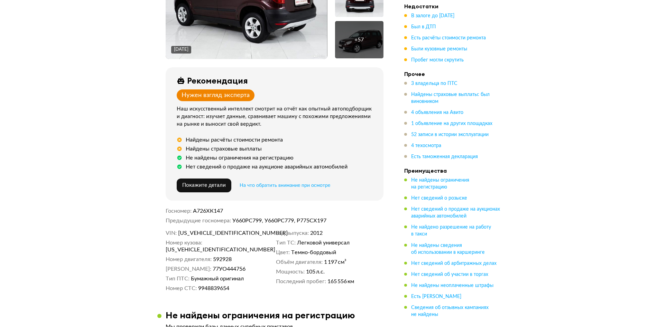
scroll to position [167, 0]
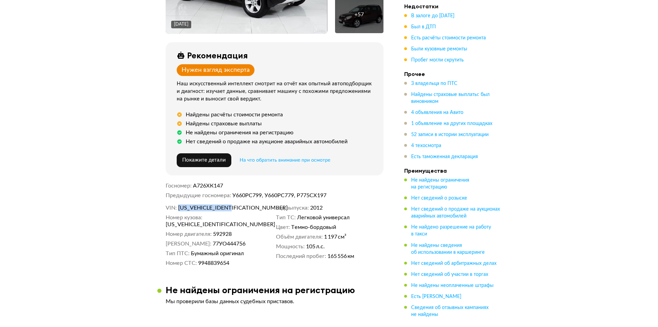
drag, startPoint x: 240, startPoint y: 209, endPoint x: 177, endPoint y: 210, distance: 62.6
click at [177, 210] on dl "VIN TMBJF25L2C6051373" at bounding box center [219, 208] width 107 height 7
copy span "TMBJF25L2C6051373"
click at [231, 221] on span "TMBJF25L2C6051373" at bounding box center [205, 224] width 79 height 7
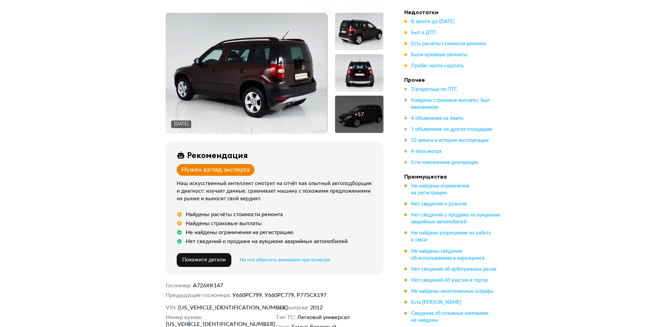
scroll to position [104, 0]
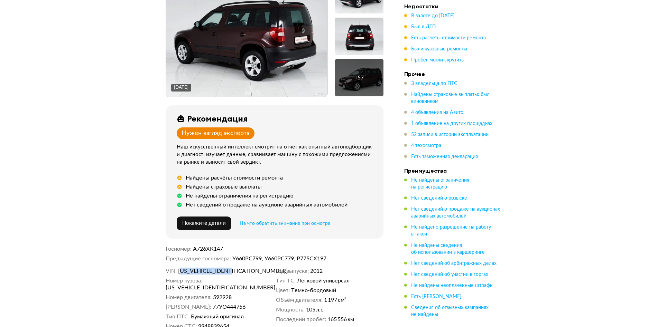
drag, startPoint x: 241, startPoint y: 273, endPoint x: 182, endPoint y: 273, distance: 59.1
click at [182, 273] on dd "TMBJF25L2C6051373" at bounding box center [225, 271] width 95 height 7
drag, startPoint x: 179, startPoint y: 271, endPoint x: 240, endPoint y: 271, distance: 61.9
click at [240, 271] on dd "TMBJF25L2C6051373" at bounding box center [225, 271] width 95 height 7
copy span "TMBJF25L2C6051373"
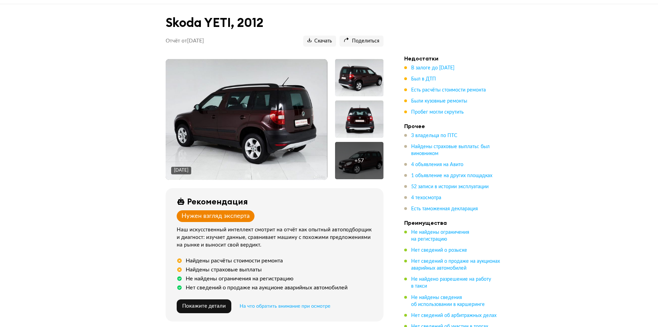
scroll to position [0, 0]
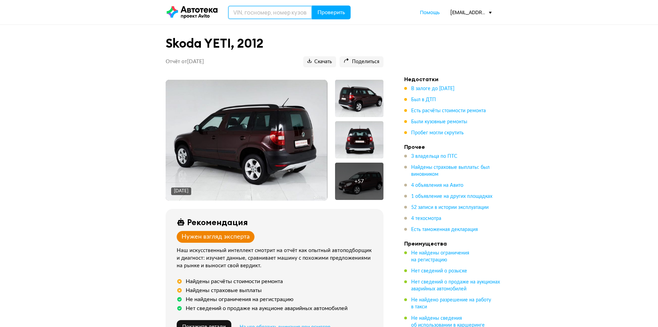
click at [256, 16] on input "text" at bounding box center [270, 13] width 84 height 14
paste input "TMBJF25L2C6051373"
type input "TMBJF25L2C6051373"
click at [320, 13] on span "Проверить" at bounding box center [331, 13] width 28 height 6
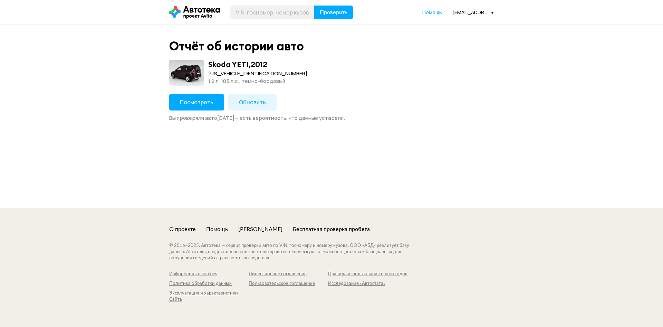
click at [243, 103] on span "Обновить" at bounding box center [252, 102] width 27 height 8
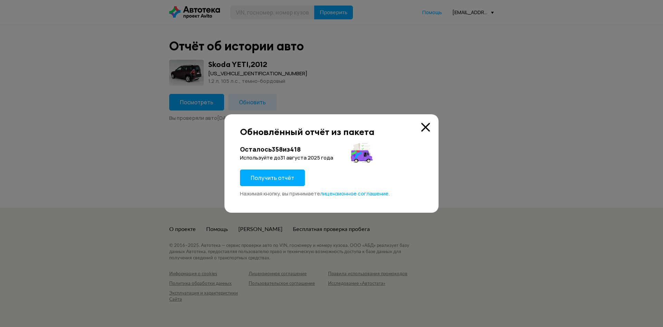
click at [284, 167] on div "Осталось 358 из 418 Используйте до 31 августа 2025 года Получить отчёт Нажимая …" at bounding box center [331, 171] width 183 height 52
click at [284, 175] on span "Получить отчёт" at bounding box center [273, 178] width 44 height 8
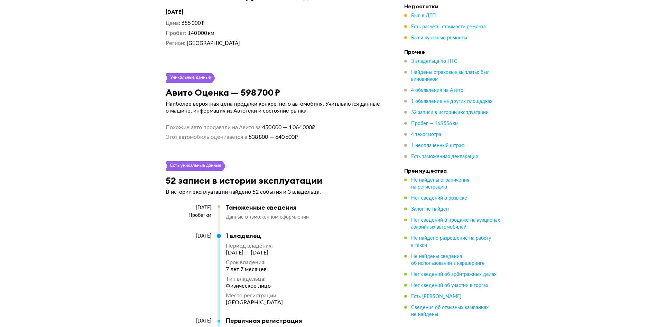
scroll to position [2522, 0]
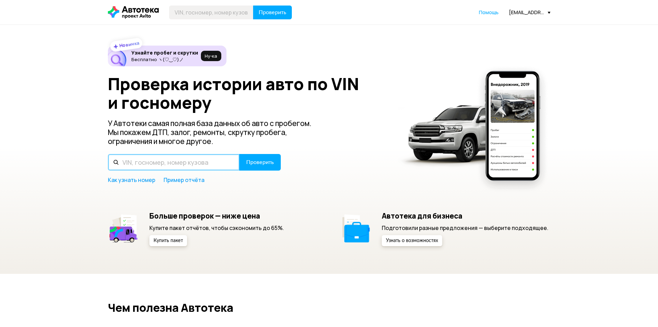
click at [188, 161] on input "text" at bounding box center [174, 162] width 132 height 17
type input "[PERSON_NAME]"
type input "С023АО53"
click at [239, 154] on button "Проверить" at bounding box center [259, 162] width 41 height 17
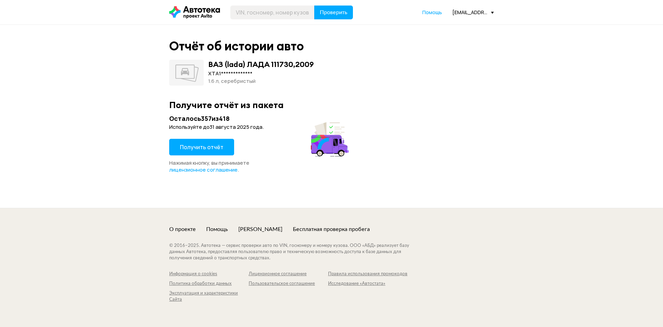
click at [192, 149] on span "Получить отчёт" at bounding box center [202, 147] width 44 height 8
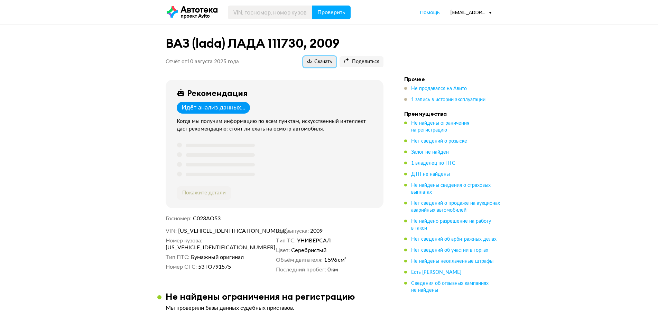
click at [328, 61] on span "Скачать" at bounding box center [319, 62] width 25 height 7
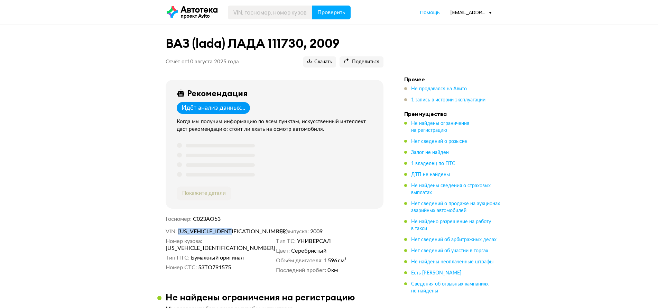
drag, startPoint x: 236, startPoint y: 233, endPoint x: 178, endPoint y: 231, distance: 57.7
click at [178, 231] on dd "[US_VEHICLE_IDENTIFICATION_NUMBER]" at bounding box center [225, 231] width 95 height 7
copy span "[US_VEHICLE_IDENTIFICATION_NUMBER]"
drag, startPoint x: 226, startPoint y: 219, endPoint x: 192, endPoint y: 220, distance: 34.3
click at [192, 220] on dl "Госномер С023АО53" at bounding box center [275, 218] width 218 height 7
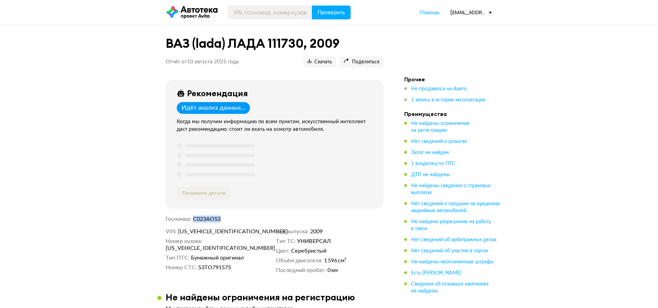
copy dl "Госномер С023АО53"
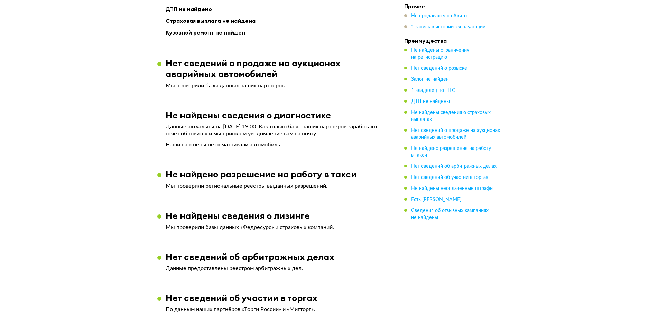
scroll to position [544, 0]
